Goal: Task Accomplishment & Management: Manage account settings

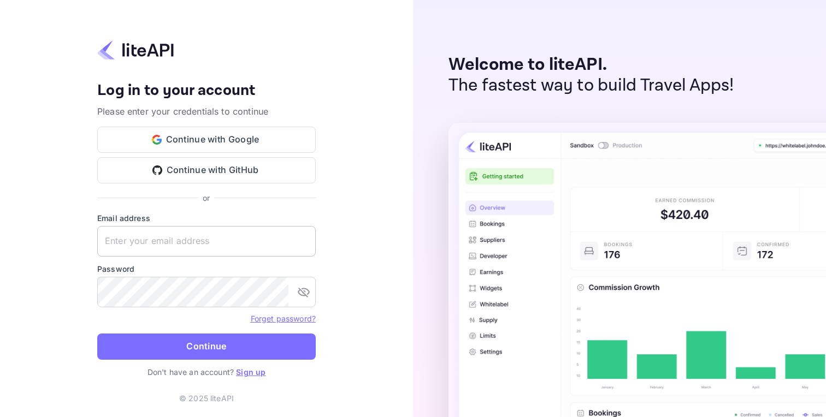
click at [235, 246] on input "text" at bounding box center [206, 241] width 219 height 31
type input "sangil.jeong+premium@docentpro.com"
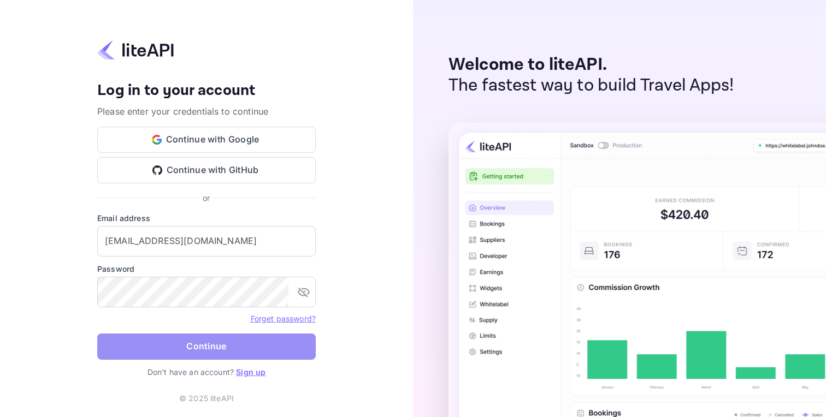
click at [216, 341] on button "Continue" at bounding box center [206, 347] width 219 height 26
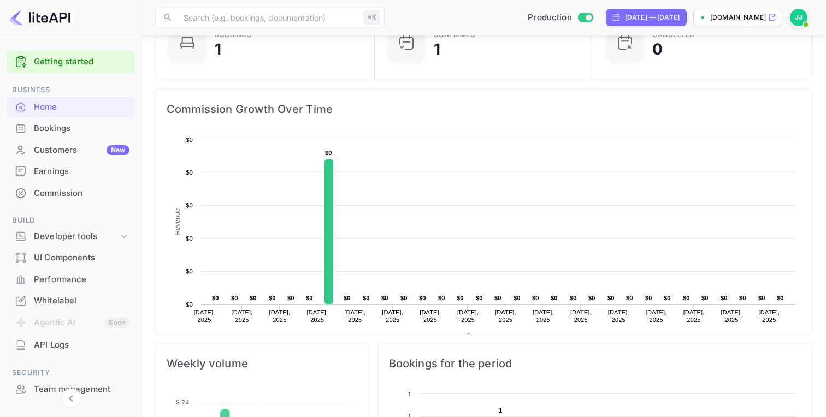
scroll to position [105, 0]
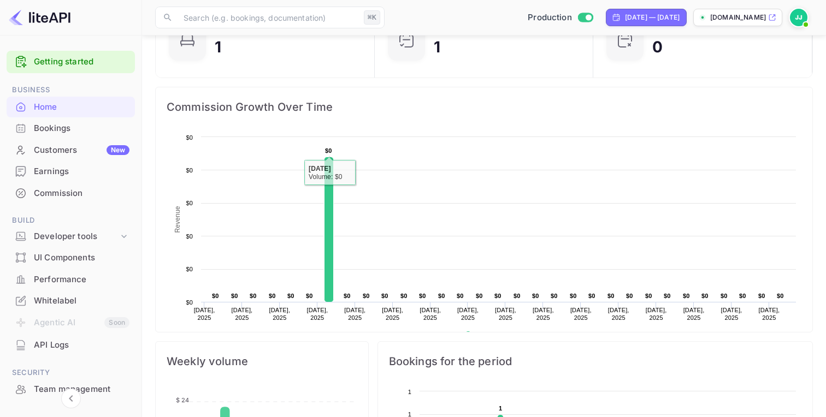
click at [81, 131] on div "Bookings" at bounding box center [82, 128] width 96 height 13
